Goal: Submit feedback/report problem: Submit feedback/report problem

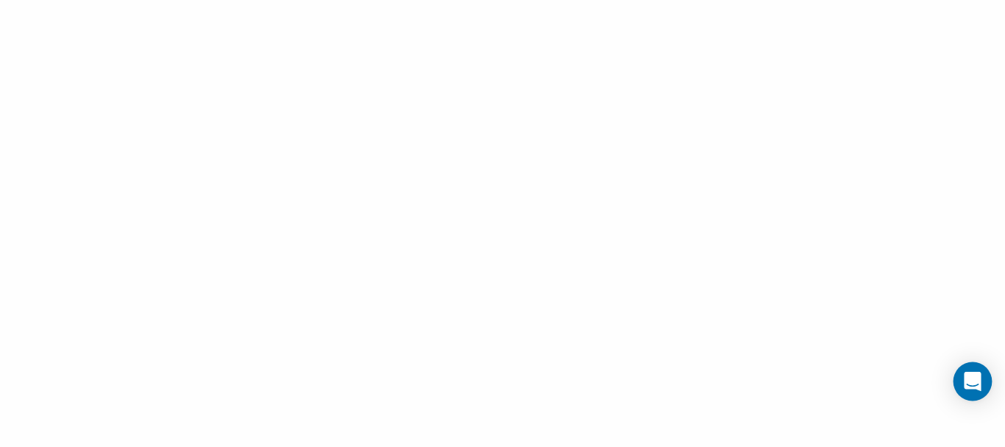
click at [975, 386] on icon "Open Intercom Messenger" at bounding box center [972, 381] width 19 height 19
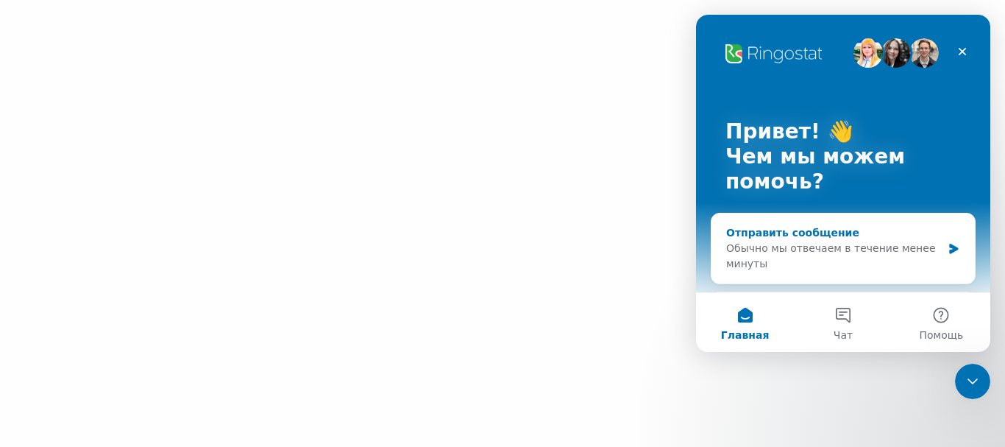
click at [948, 248] on icon "Мессенджер Intercom" at bounding box center [954, 249] width 13 height 12
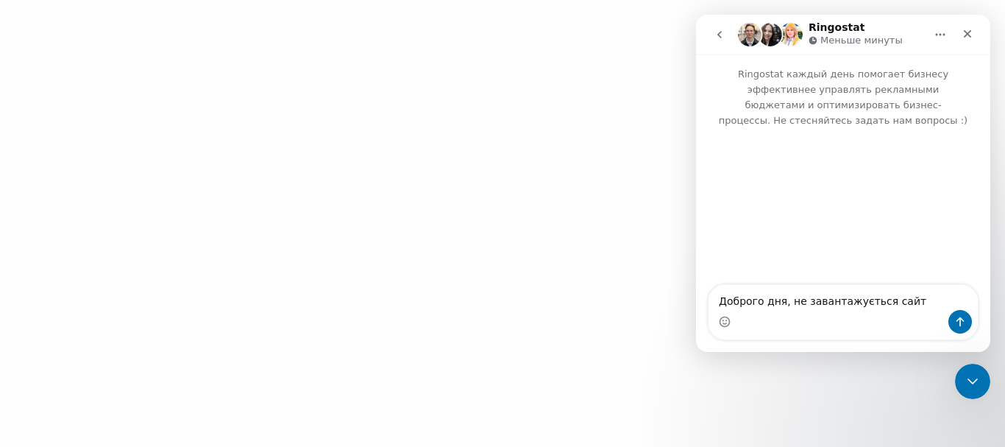
type textarea "Доброго дня, не завантажується сайт"
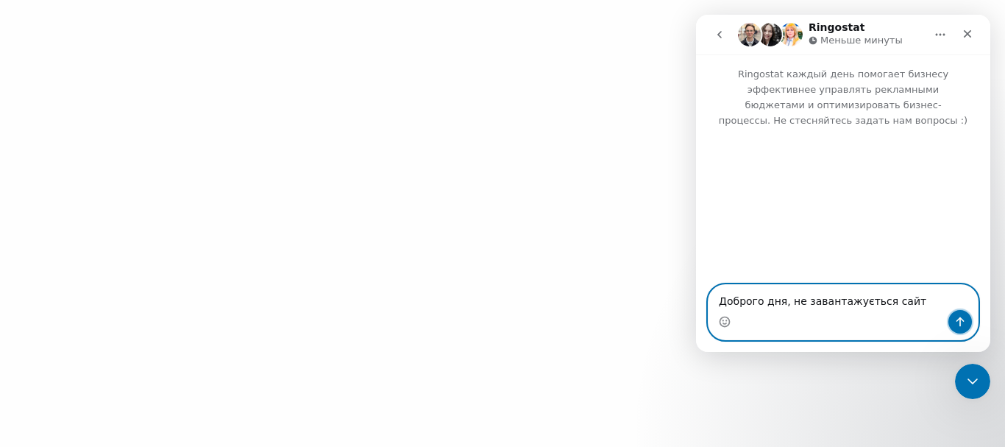
click at [963, 321] on icon "Отправить сообщение…" at bounding box center [961, 322] width 12 height 12
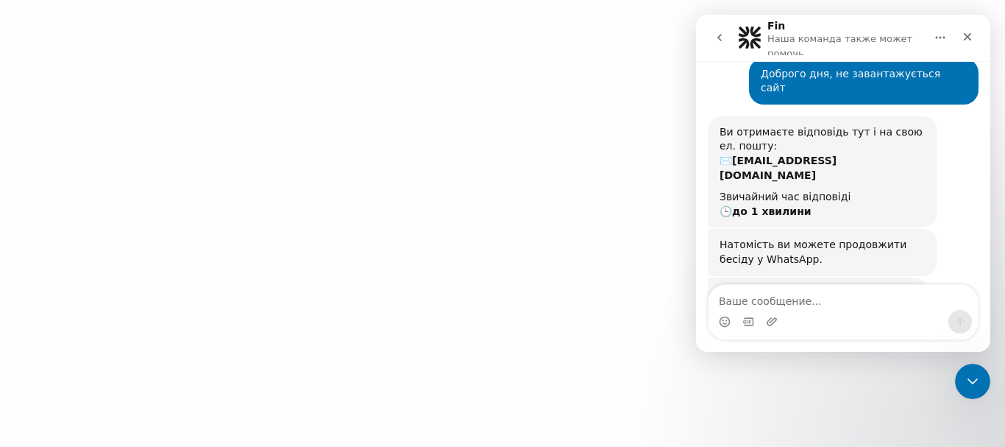
scroll to position [70, 0]
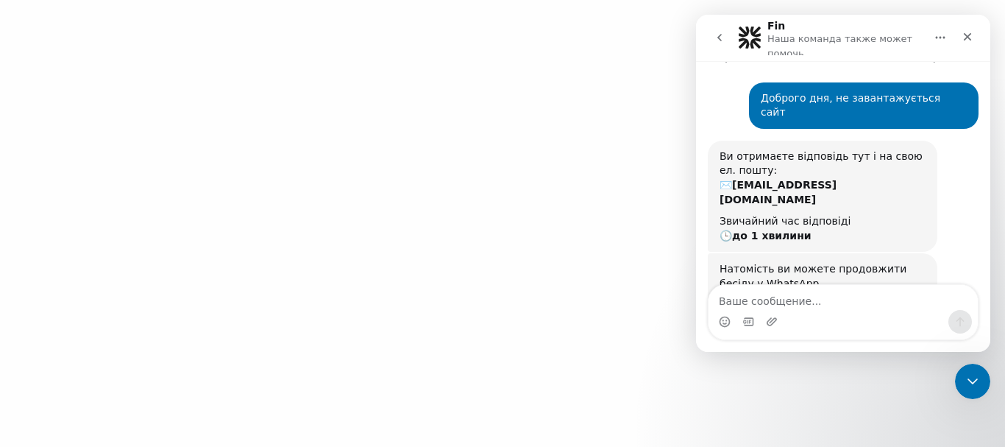
click at [754, 179] on b "[EMAIL_ADDRESS][DOMAIN_NAME]" at bounding box center [778, 192] width 117 height 26
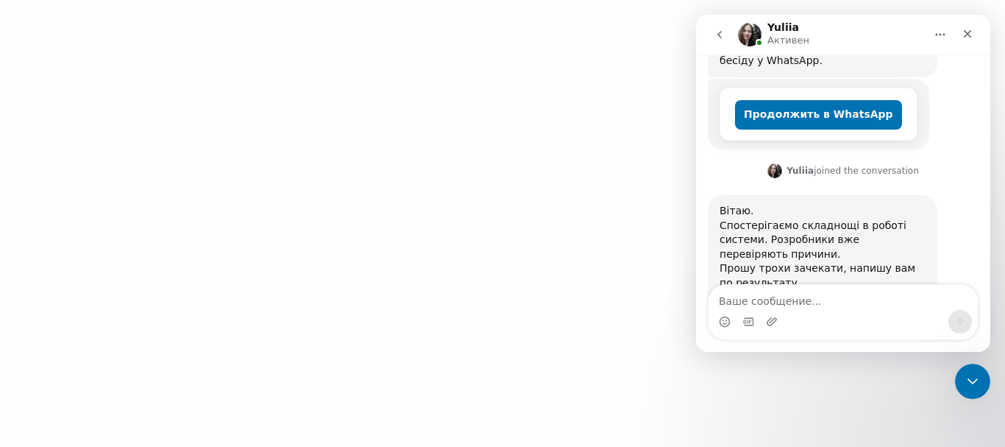
scroll to position [302, 0]
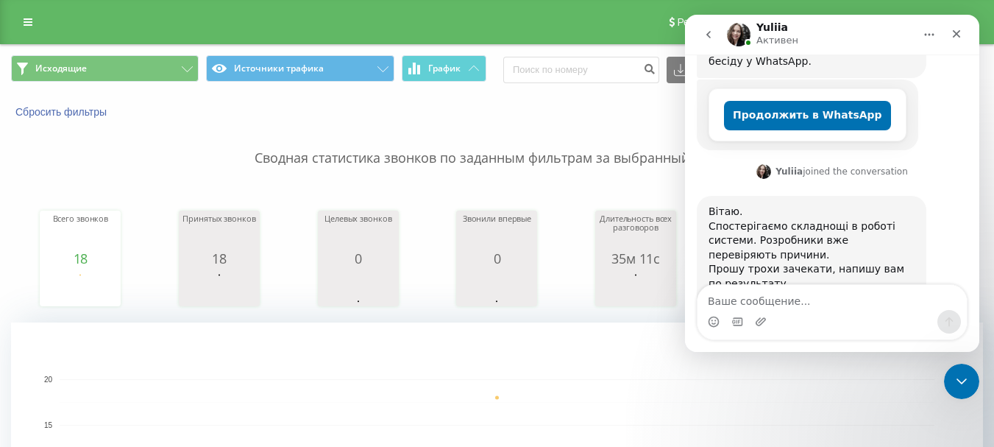
scroll to position [287, 0]
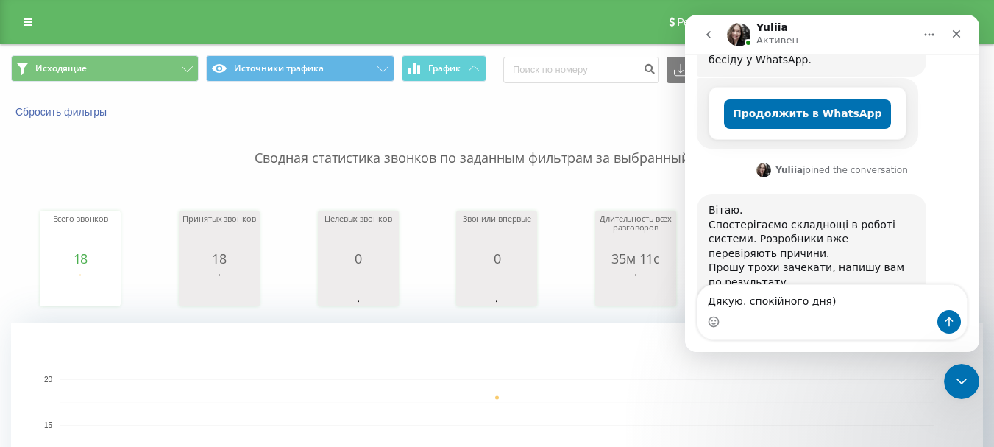
type textarea "Дякую. спокійного дня)"
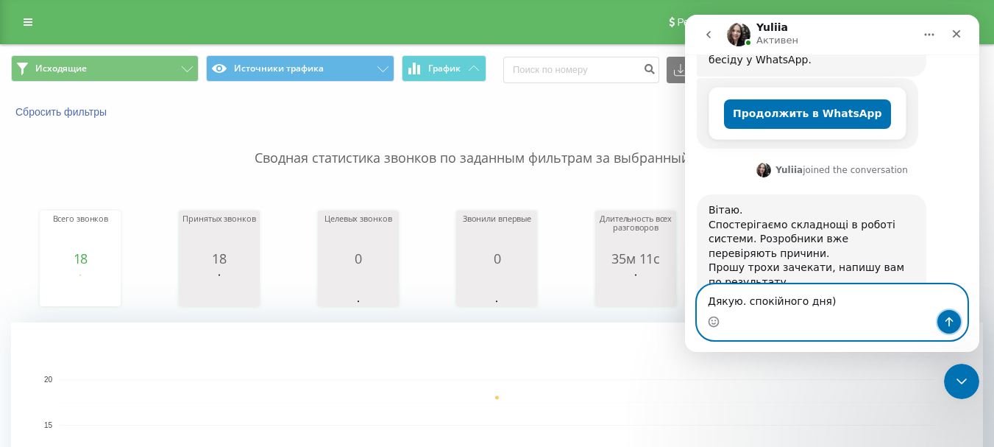
click at [951, 315] on button "Отправить сообщение…" at bounding box center [950, 322] width 24 height 24
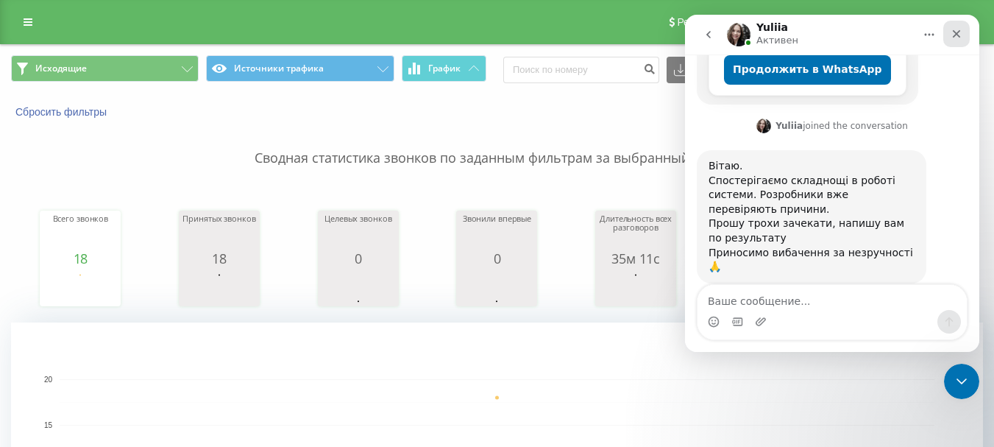
click at [955, 38] on icon "Закрыть" at bounding box center [957, 34] width 12 height 12
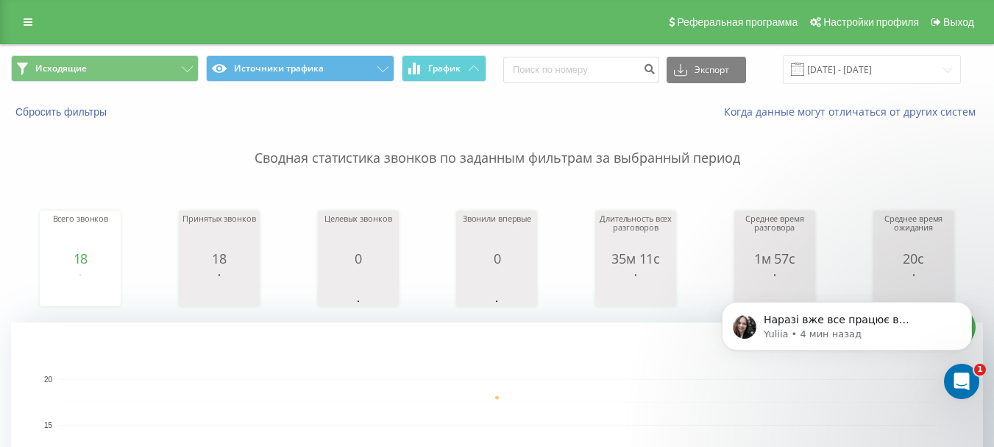
scroll to position [0, 0]
click at [879, 328] on p "Yuliia • 4 мин назад" at bounding box center [859, 334] width 190 height 13
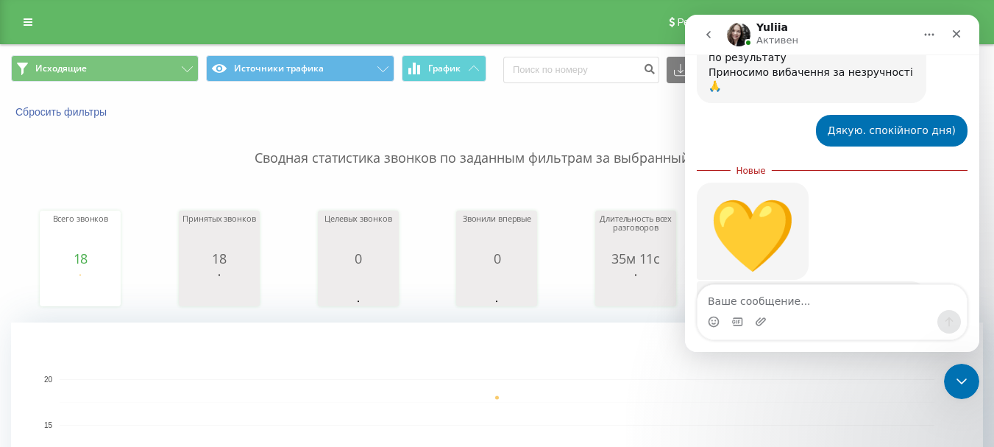
scroll to position [512, 0]
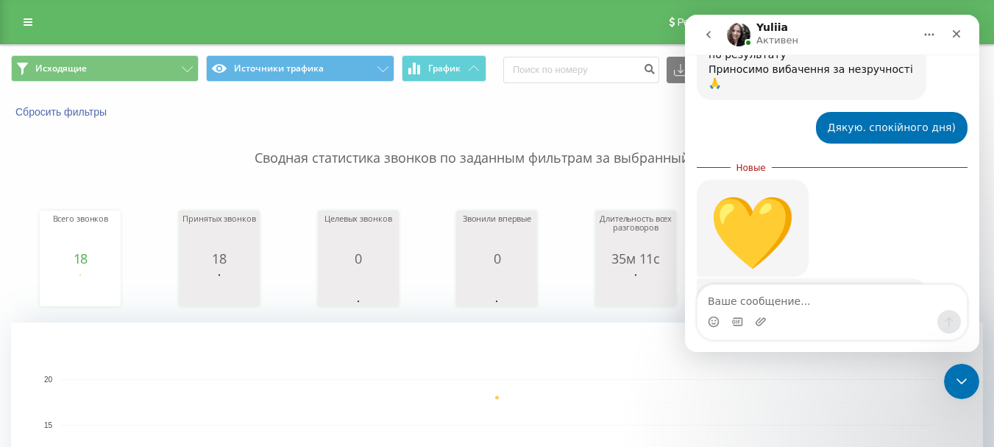
click at [793, 287] on div "Наразі вже все працює в штатному режимі, вірно розумію?" at bounding box center [812, 301] width 206 height 29
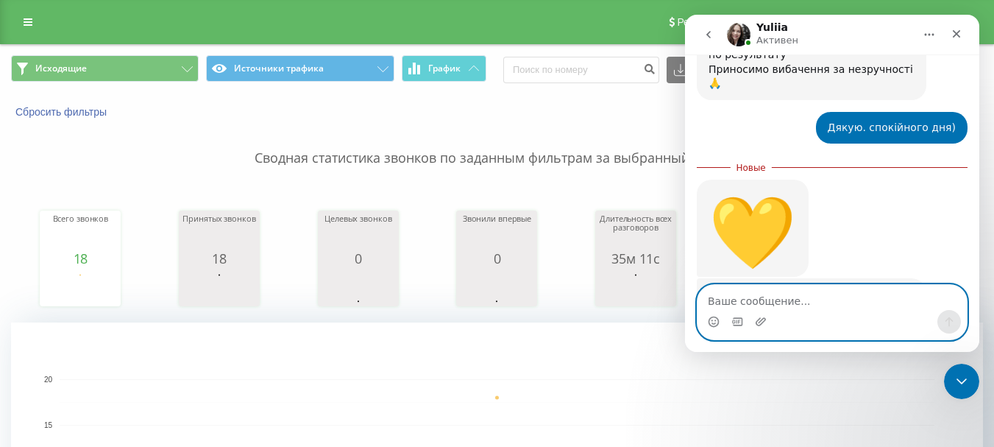
click at [758, 295] on textarea "Ваше сообщение..." at bounding box center [832, 297] width 269 height 25
click at [712, 318] on circle "Средство выбора эмодзи" at bounding box center [714, 321] width 10 height 10
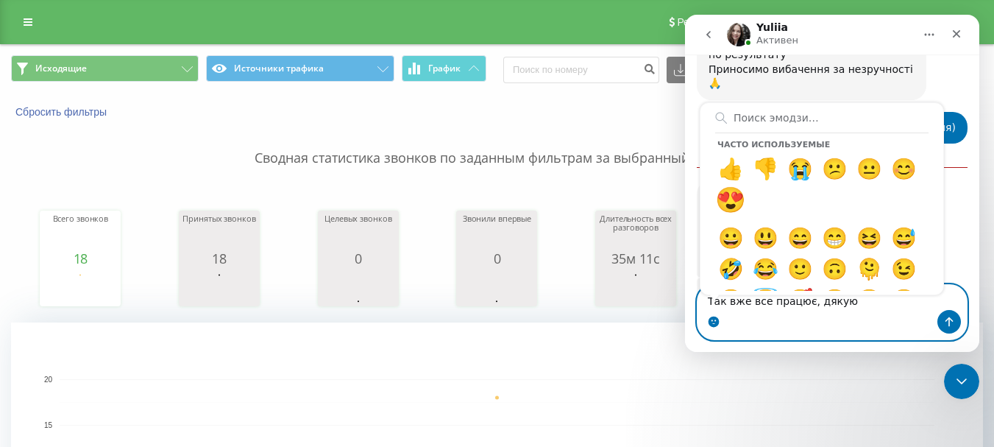
type textarea "Так вже все працює, дякую😍"
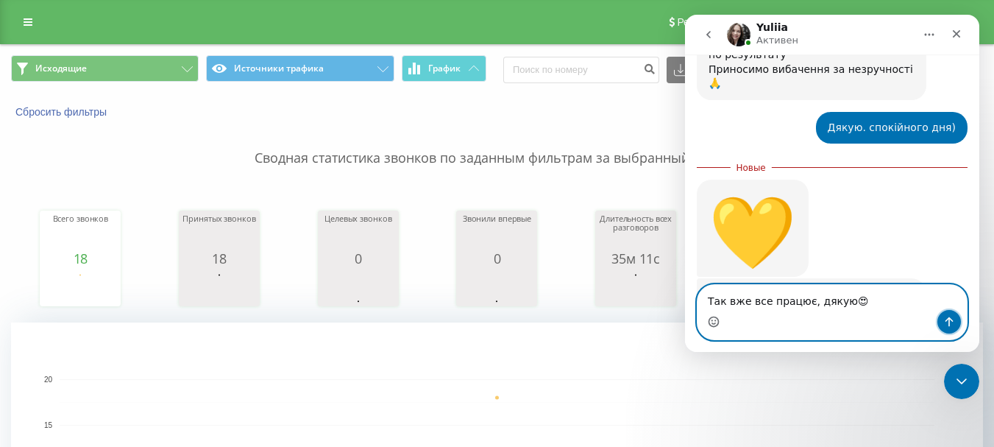
click at [957, 322] on button "Отправить сообщение…" at bounding box center [950, 322] width 24 height 24
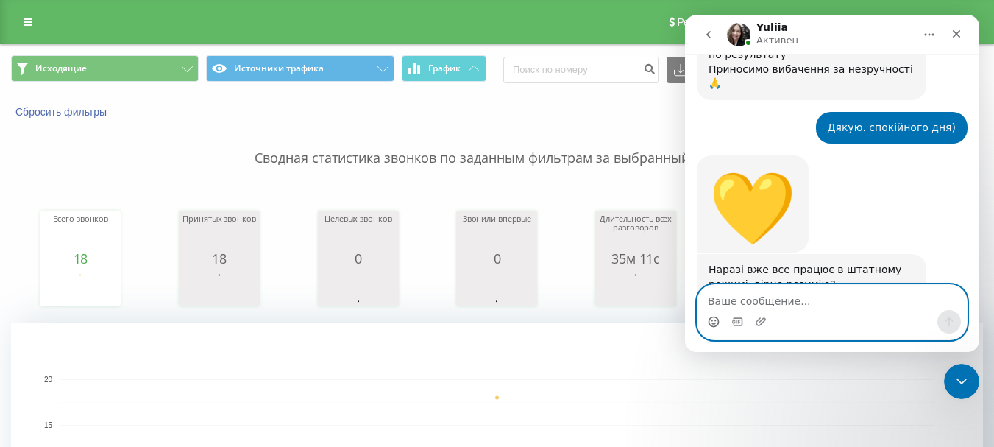
scroll to position [532, 0]
